Goal: Information Seeking & Learning: Obtain resource

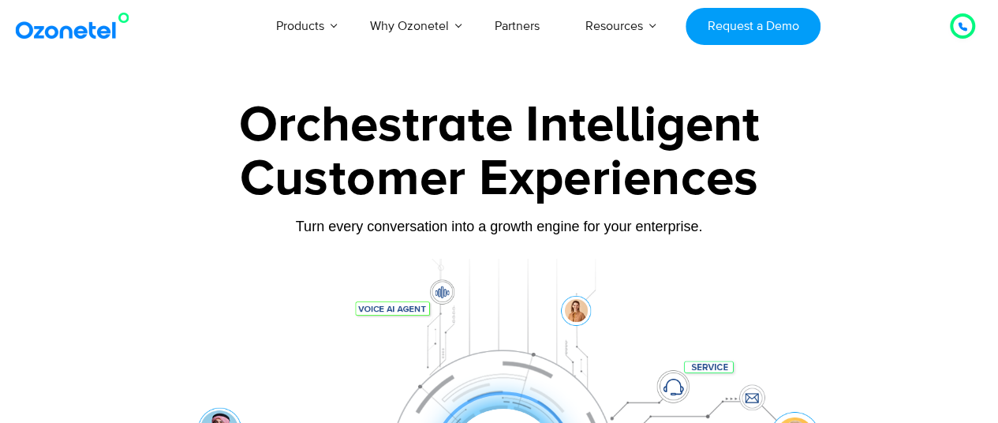
click at [969, 29] on div at bounding box center [962, 26] width 19 height 19
click at [966, 31] on icon at bounding box center [962, 26] width 9 height 9
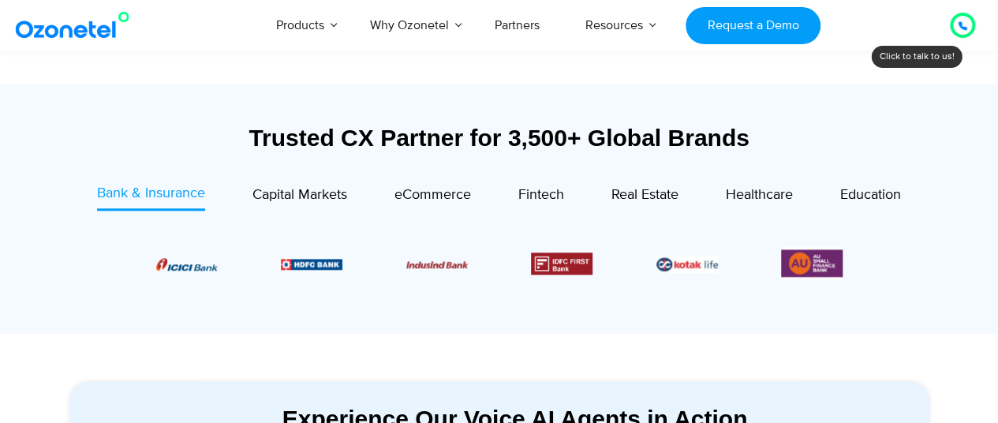
scroll to position [631, 0]
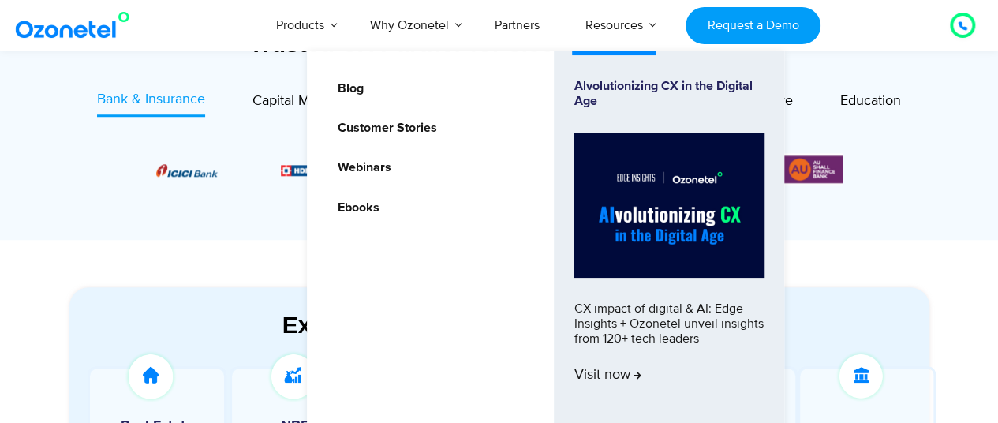
click at [354, 197] on ul "Blog Customer Stories Webinars Ebooks Alvolutionizing CX in the Digital Age CX …" at bounding box center [546, 248] width 478 height 395
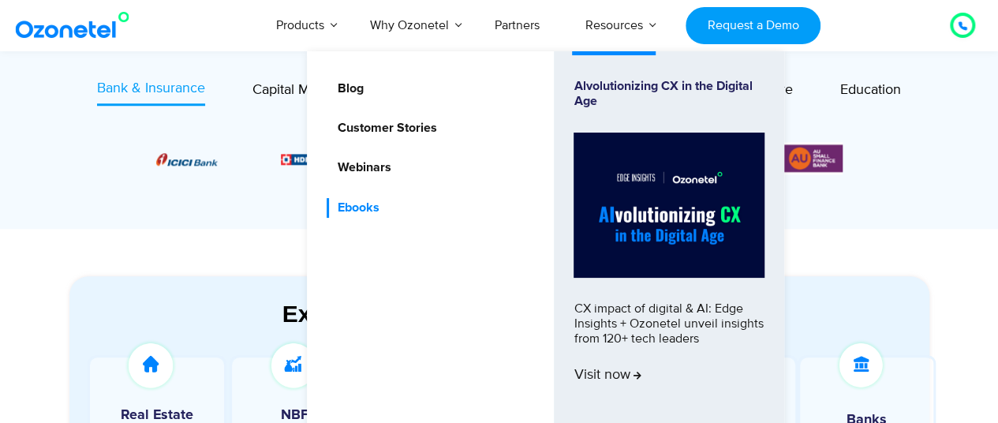
scroll to position [710, 0]
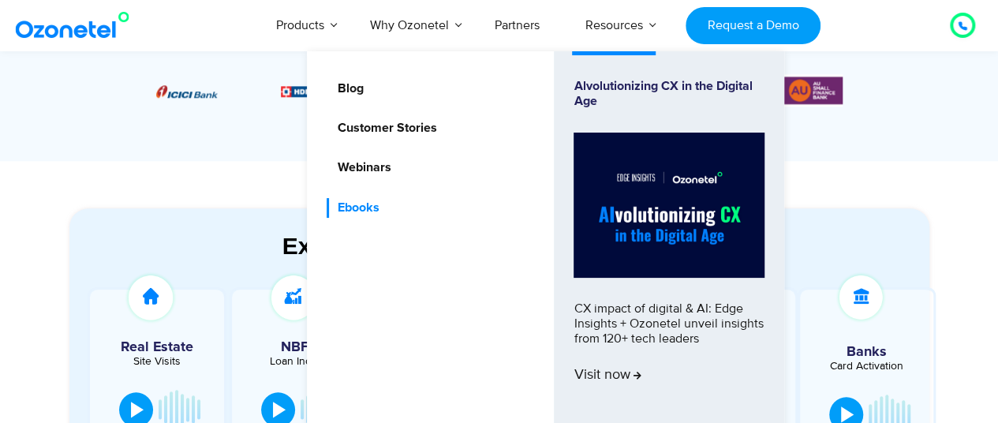
click at [357, 209] on link "Ebooks" at bounding box center [354, 208] width 54 height 20
